Goal: Download file/media

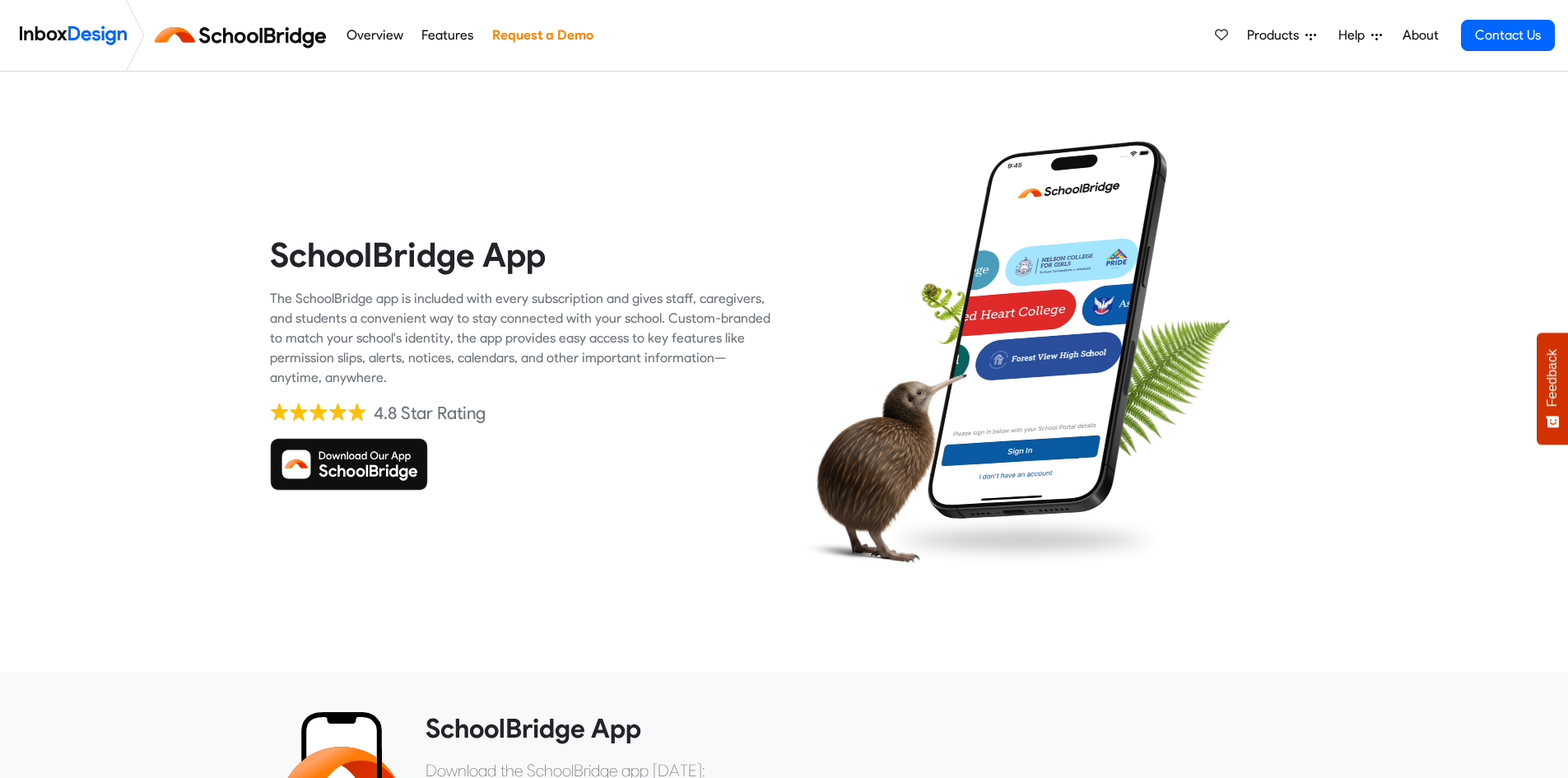
click at [371, 460] on img at bounding box center [349, 464] width 158 height 52
click at [372, 460] on img at bounding box center [349, 464] width 158 height 52
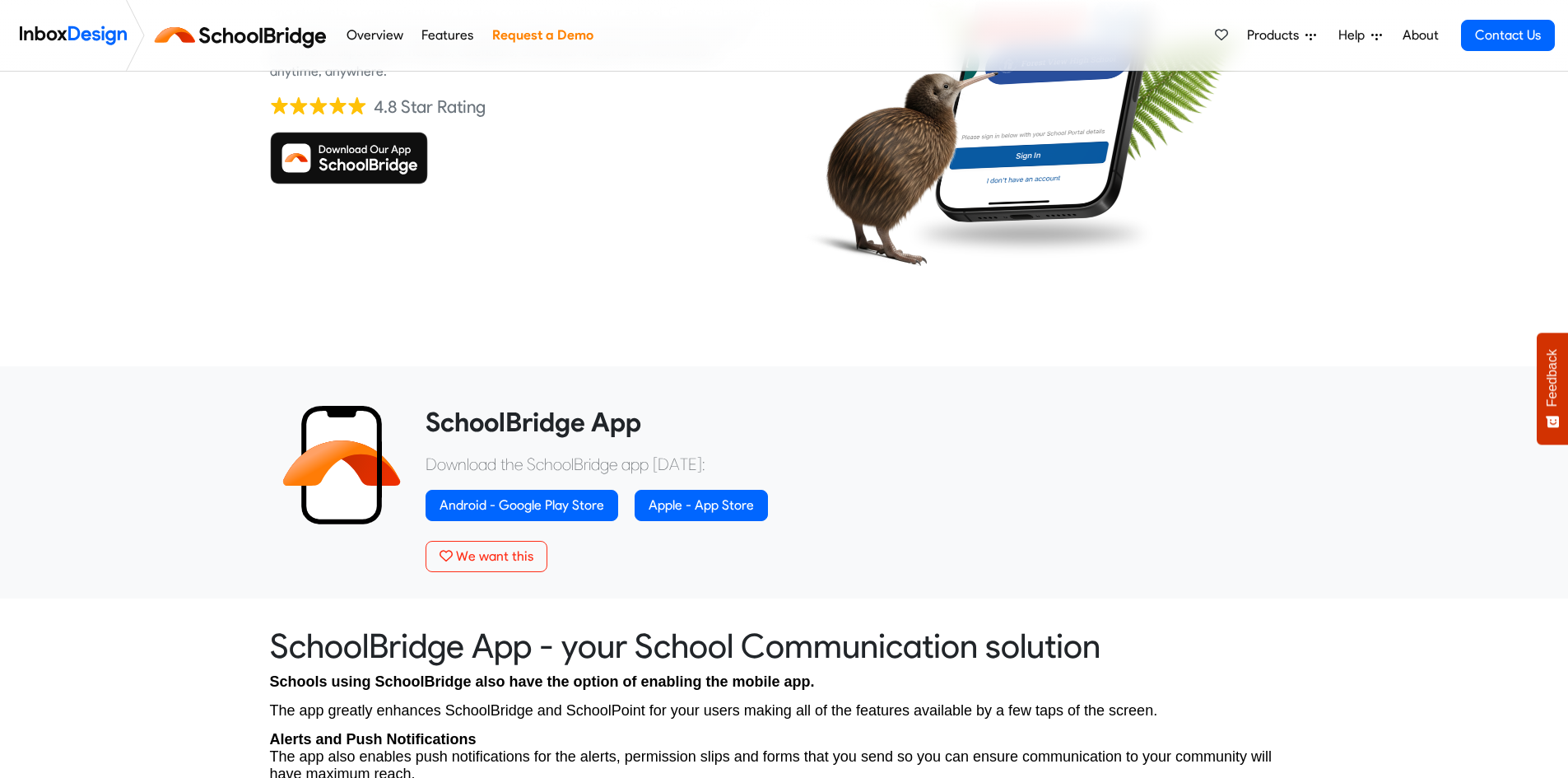
scroll to position [318, 0]
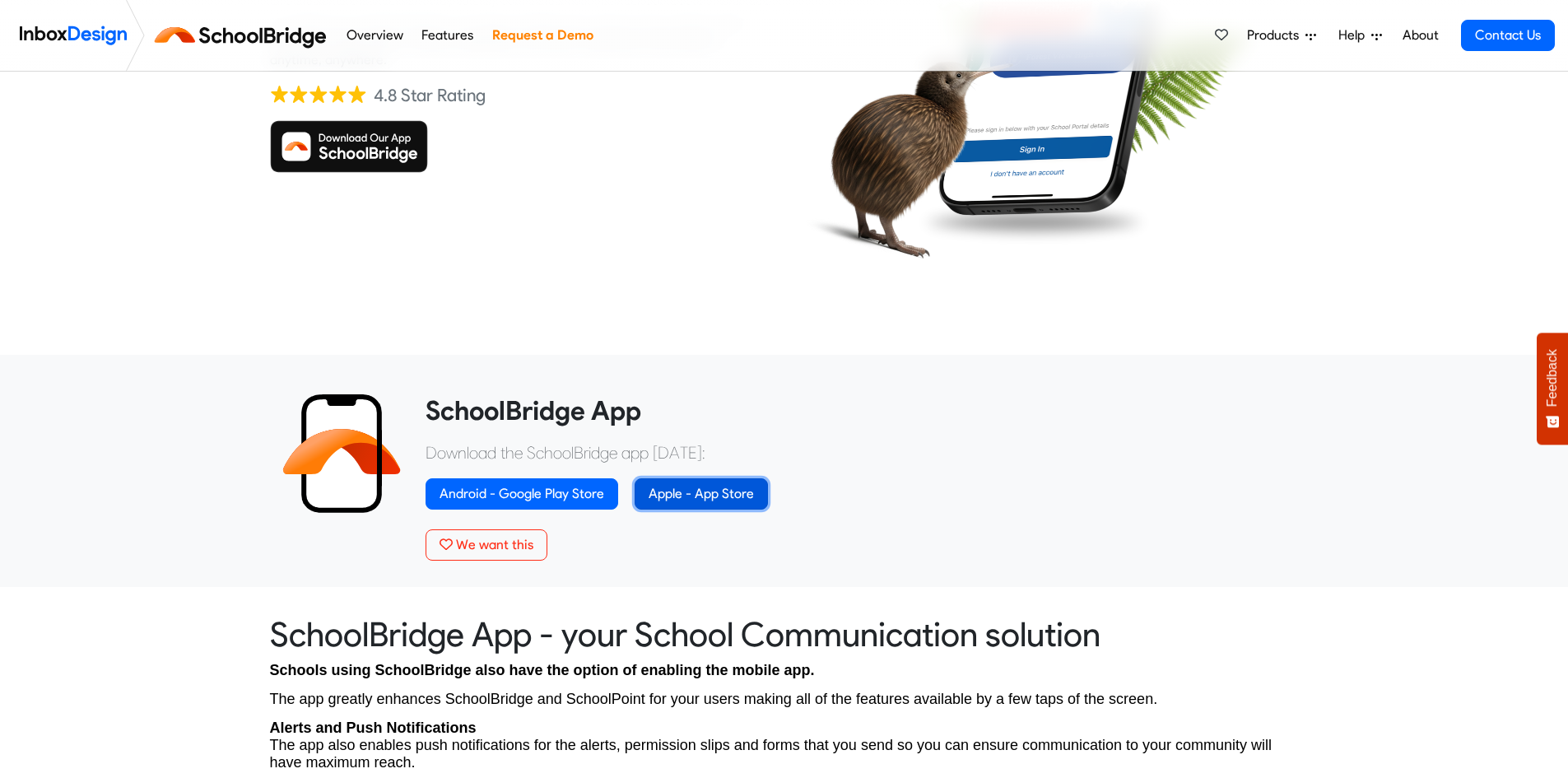
click at [679, 486] on link "Apple - App Store" at bounding box center [701, 494] width 133 height 32
